Goal: Task Accomplishment & Management: Manage account settings

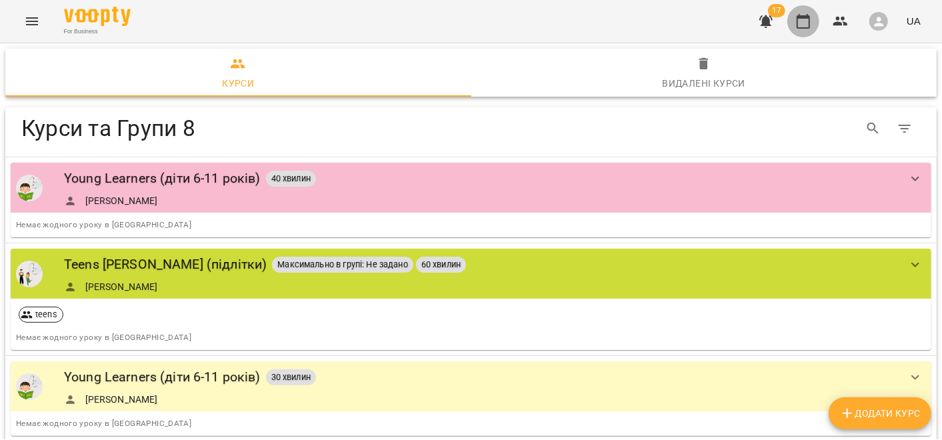
click at [804, 17] on icon "button" at bounding box center [803, 21] width 13 height 15
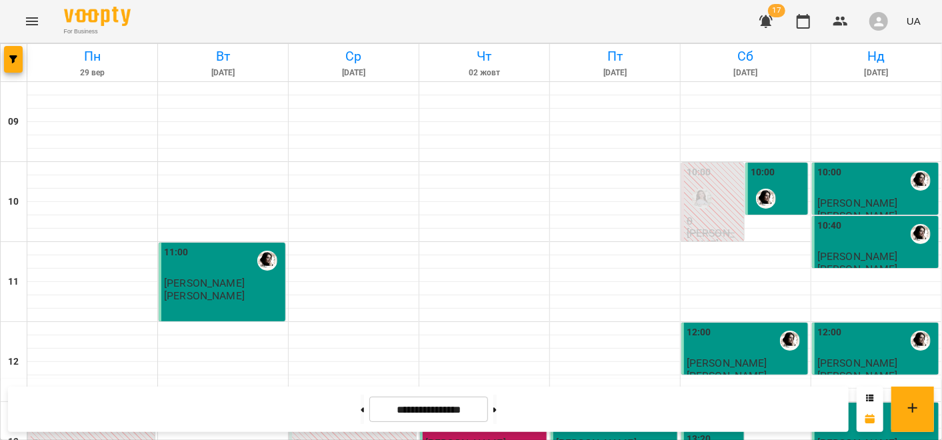
scroll to position [741, 0]
click at [497, 411] on button at bounding box center [494, 409] width 3 height 29
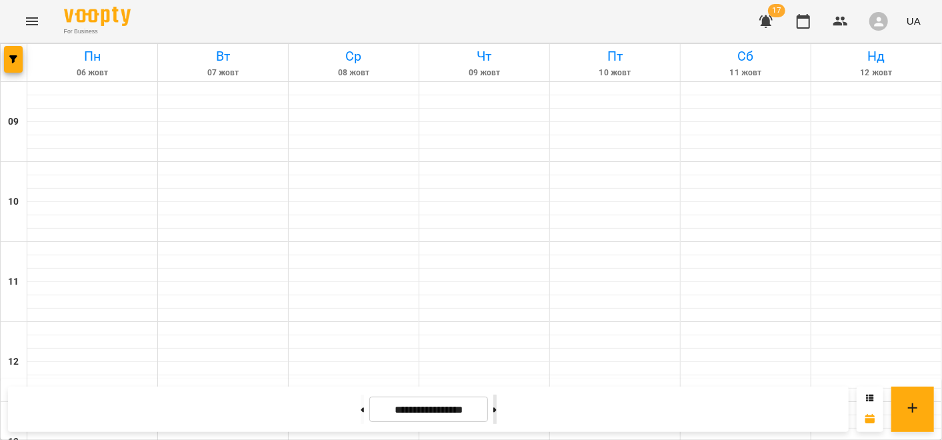
click at [497, 411] on button at bounding box center [494, 409] width 3 height 29
type input "**********"
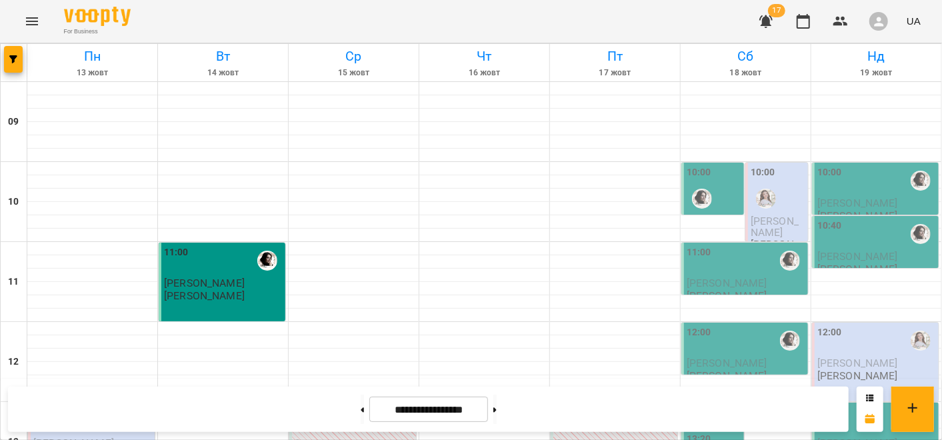
scroll to position [593, 0]
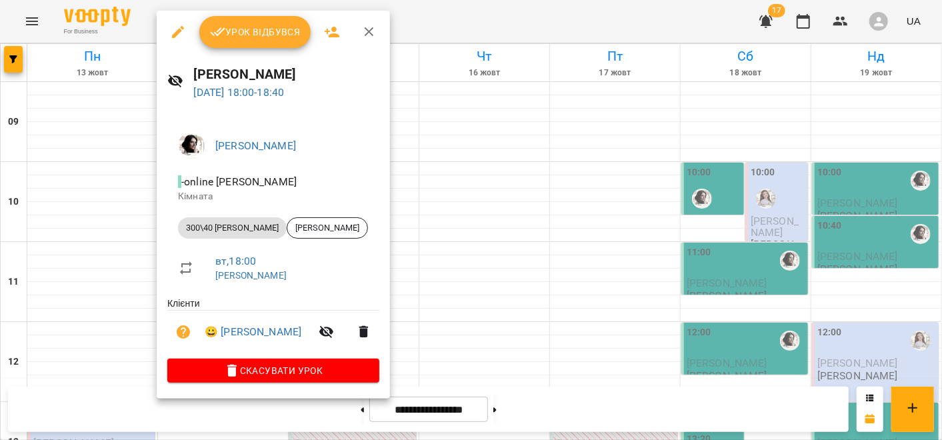
click at [329, 376] on span "Скасувати Урок" at bounding box center [273, 371] width 191 height 16
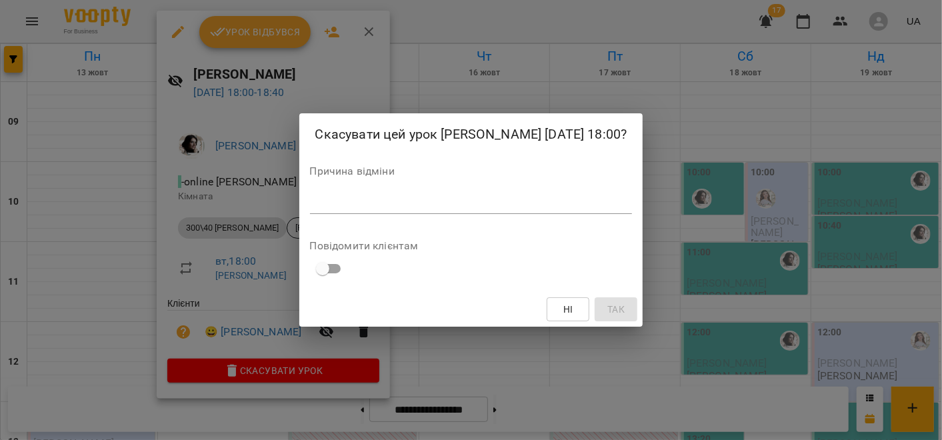
click at [425, 207] on div "*" at bounding box center [471, 203] width 323 height 21
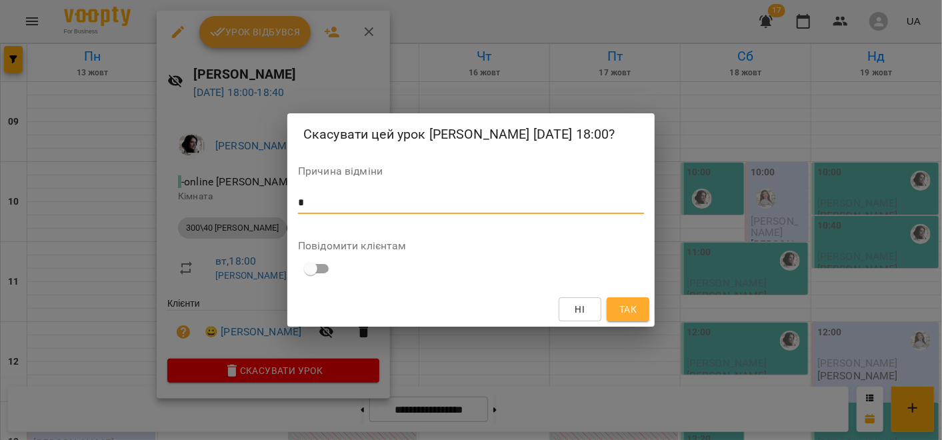
type textarea "*"
drag, startPoint x: 637, startPoint y: 309, endPoint x: 628, endPoint y: 313, distance: 9.3
click at [638, 311] on span "Так" at bounding box center [627, 309] width 21 height 16
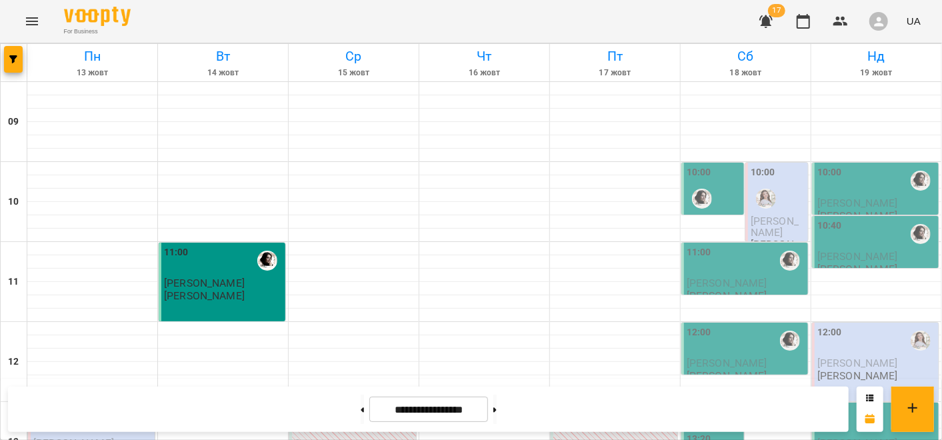
scroll to position [741, 0]
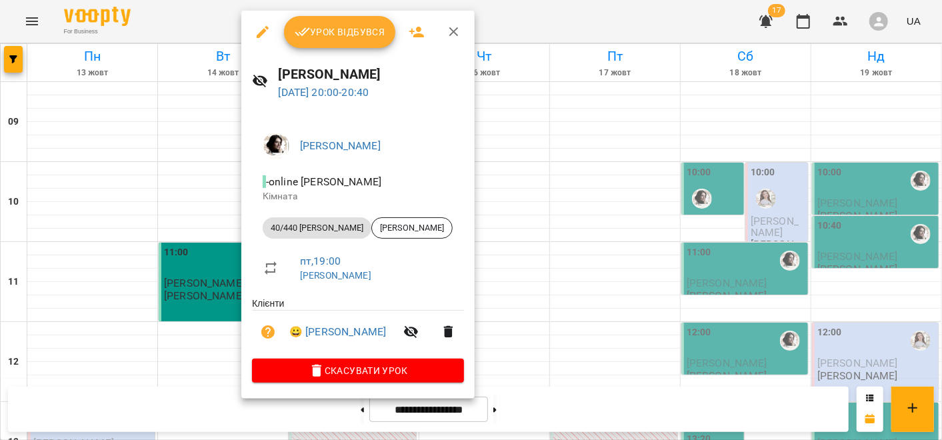
click at [345, 42] on button "Урок відбувся" at bounding box center [340, 32] width 112 height 32
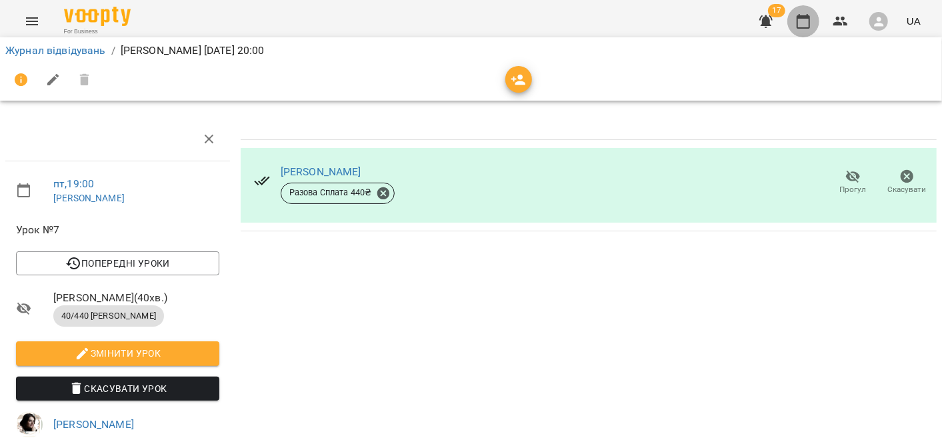
click at [810, 19] on icon "button" at bounding box center [803, 21] width 13 height 15
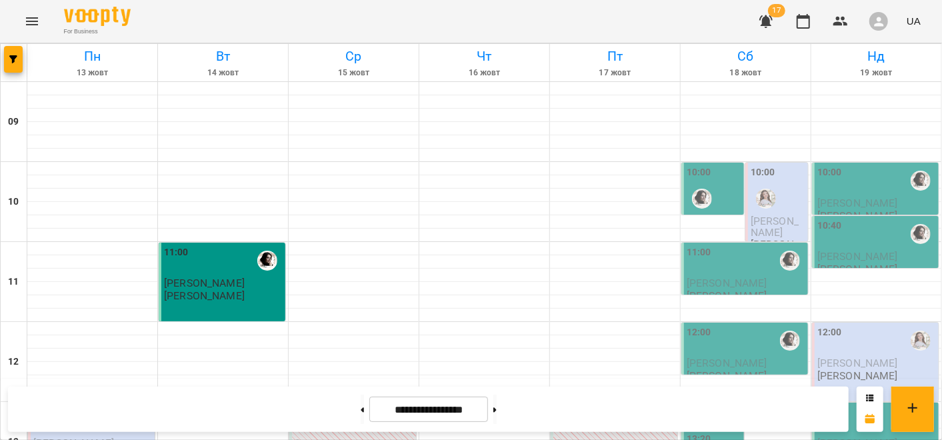
scroll to position [741, 0]
